Goal: Check status: Check status

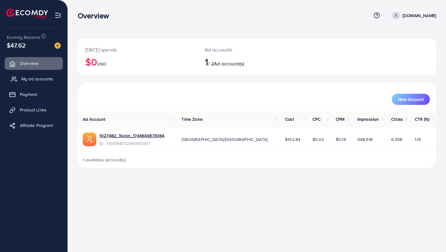
click at [47, 78] on span "My ad accounts" at bounding box center [37, 79] width 32 height 6
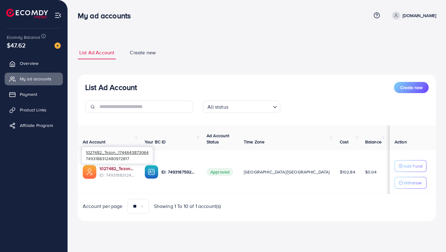
click at [114, 169] on link "1027482_Tezon_1744643873064" at bounding box center [116, 168] width 35 height 6
click at [117, 168] on link "1027482_Tezon_1744643873064" at bounding box center [116, 168] width 35 height 6
click at [116, 167] on link "1027482_Tezon_1744643873064" at bounding box center [116, 168] width 35 height 6
click at [127, 167] on link "1027482_Tezon_1744643873064" at bounding box center [116, 168] width 35 height 6
click at [120, 169] on link "1027482_Tezon_1744643873064" at bounding box center [116, 168] width 35 height 6
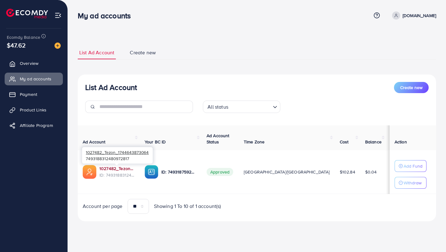
click at [117, 168] on link "1027482_Tezon_1744643873064" at bounding box center [116, 168] width 35 height 6
click at [41, 107] on span "Product Links" at bounding box center [34, 110] width 27 height 6
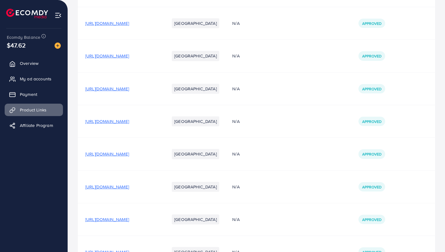
scroll to position [587, 0]
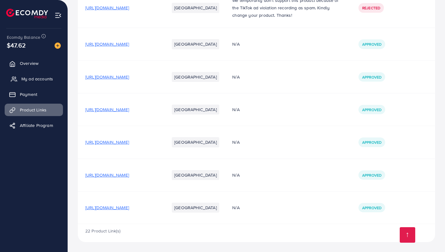
click at [31, 80] on span "My ad accounts" at bounding box center [37, 79] width 32 height 6
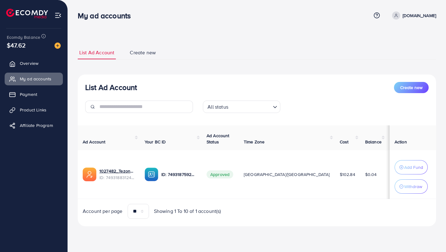
click at [335, 175] on td "$102.84" at bounding box center [347, 174] width 25 height 49
click at [222, 174] on span "Approved" at bounding box center [220, 174] width 27 height 8
click at [172, 175] on p "ID: 7493187592251277319" at bounding box center [178, 173] width 35 height 7
click at [114, 173] on link "1027482_Tezon_1744643873064" at bounding box center [116, 171] width 35 height 6
click at [121, 168] on link "1027482_Tezon_1744643873064" at bounding box center [116, 171] width 35 height 6
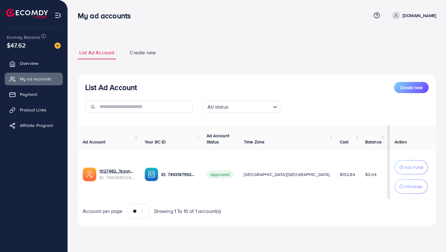
click at [142, 160] on td "ID: 7493187592251277319" at bounding box center [171, 174] width 62 height 49
click at [113, 170] on link "1027482_Tezon_1744643873064" at bounding box center [116, 171] width 35 height 6
click at [124, 168] on link "1027482_Tezon_1744643873064" at bounding box center [116, 171] width 35 height 6
